Goal: Navigation & Orientation: Find specific page/section

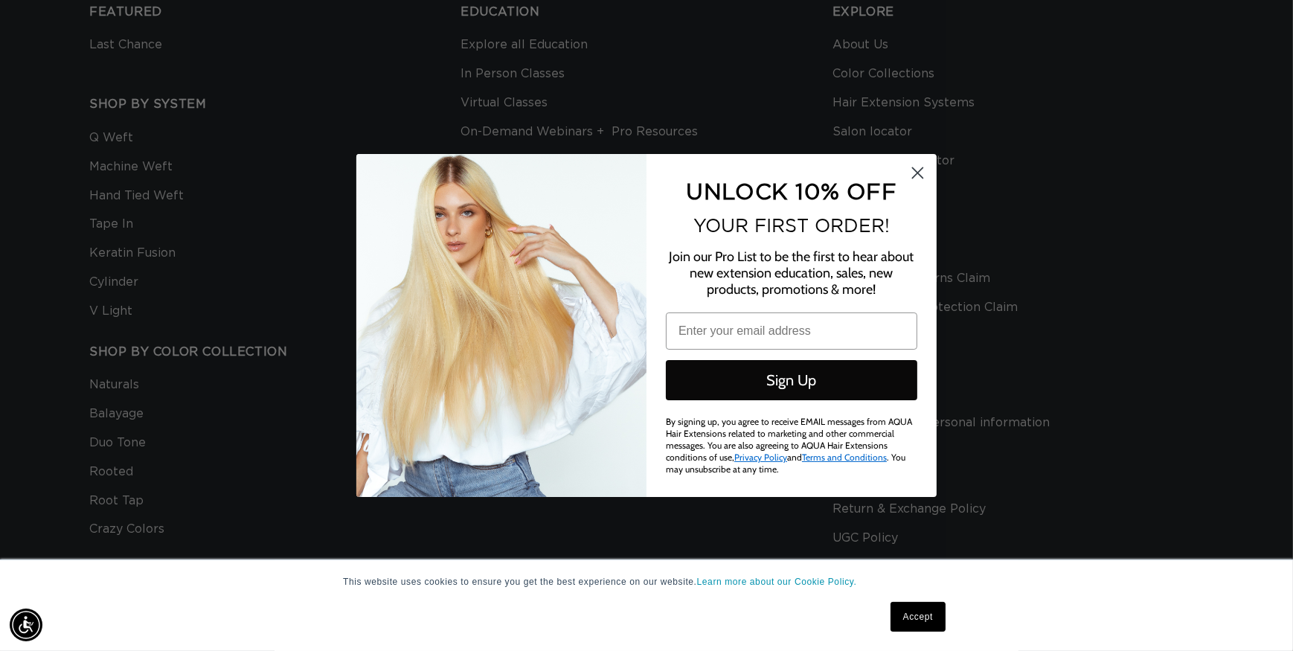
scroll to position [0, 2375]
click at [920, 170] on circle "Close dialog" at bounding box center [917, 173] width 25 height 25
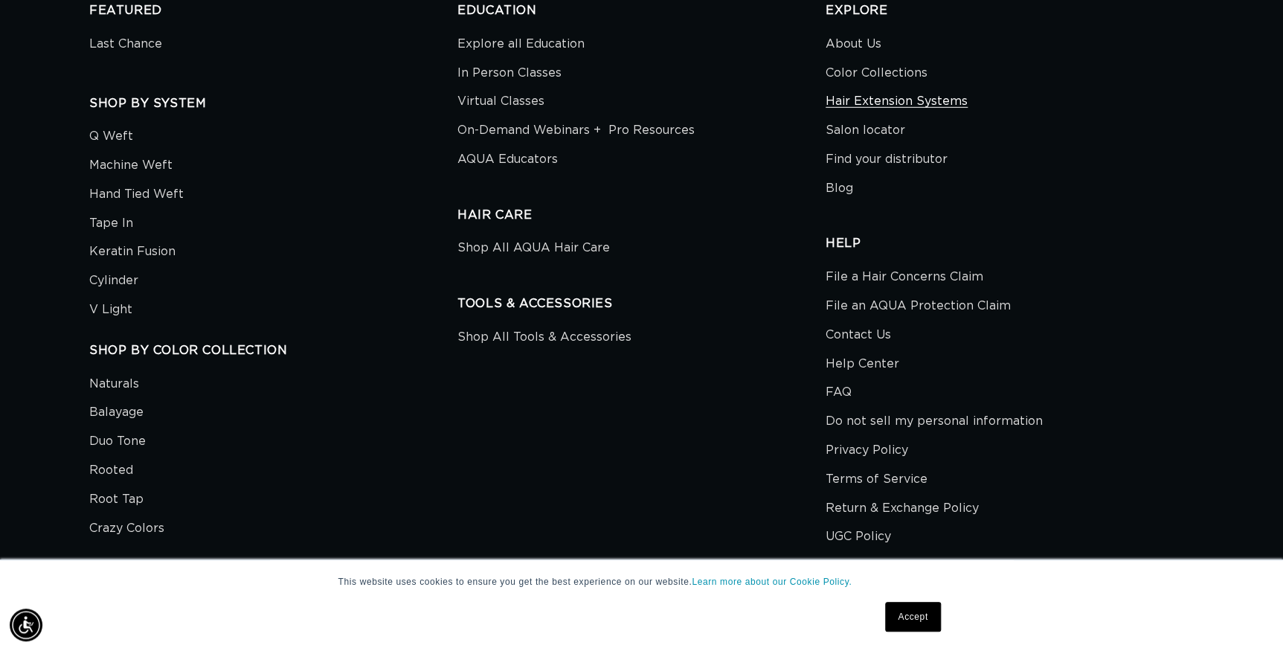
scroll to position [4869, 0]
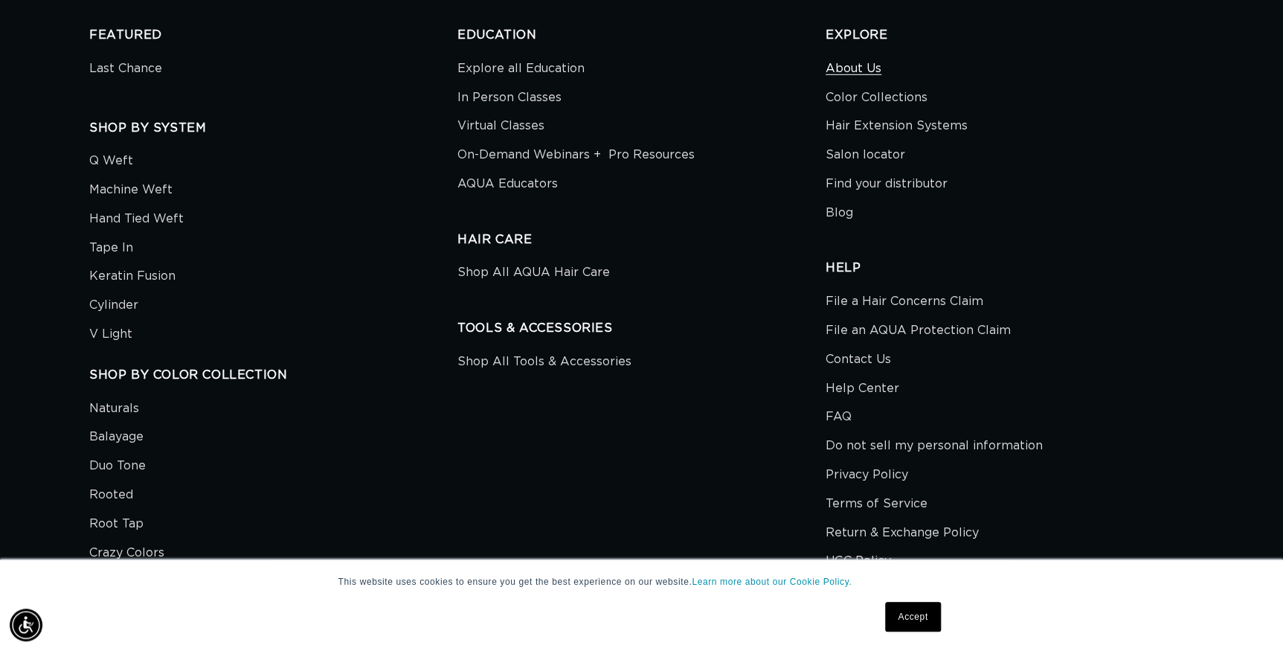
click at [862, 63] on link "About Us" at bounding box center [854, 70] width 56 height 25
